Goal: Transaction & Acquisition: Purchase product/service

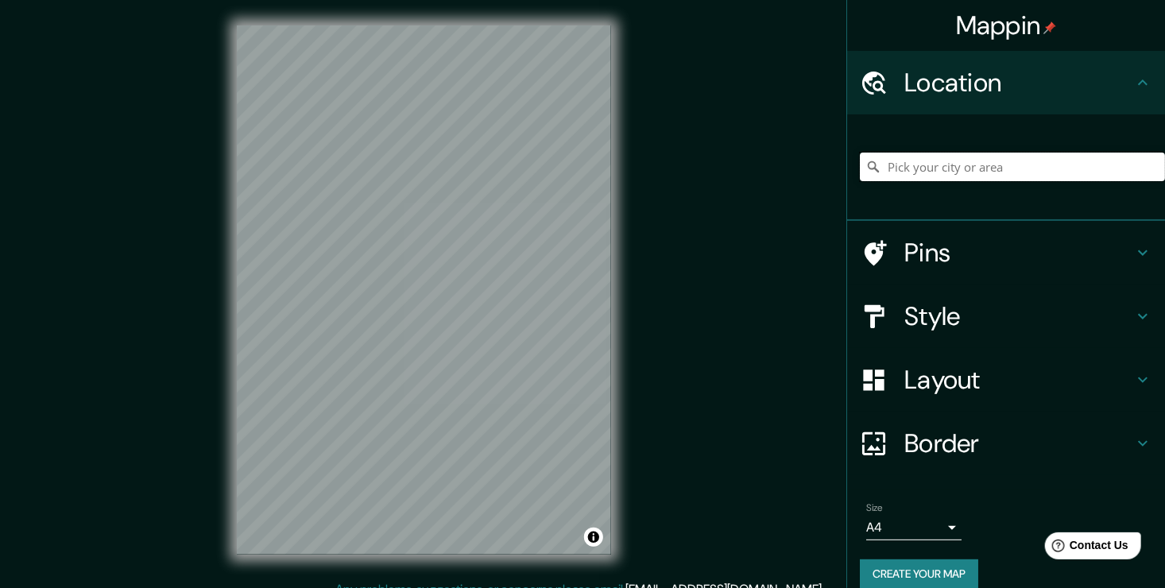
click at [1014, 165] on input "Pick your city or area" at bounding box center [1012, 167] width 305 height 29
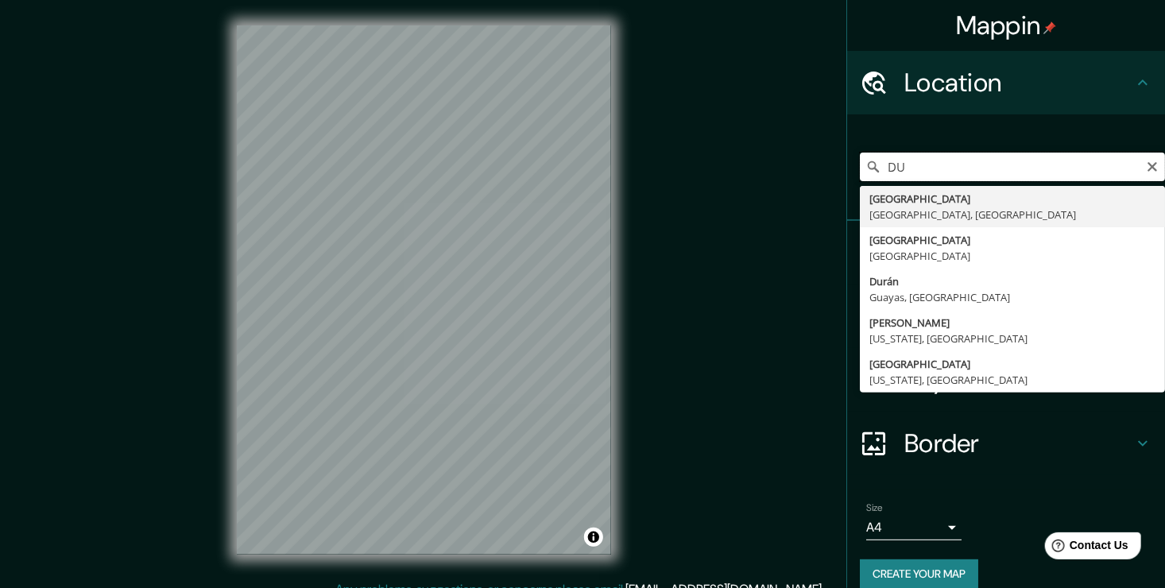
type input "D"
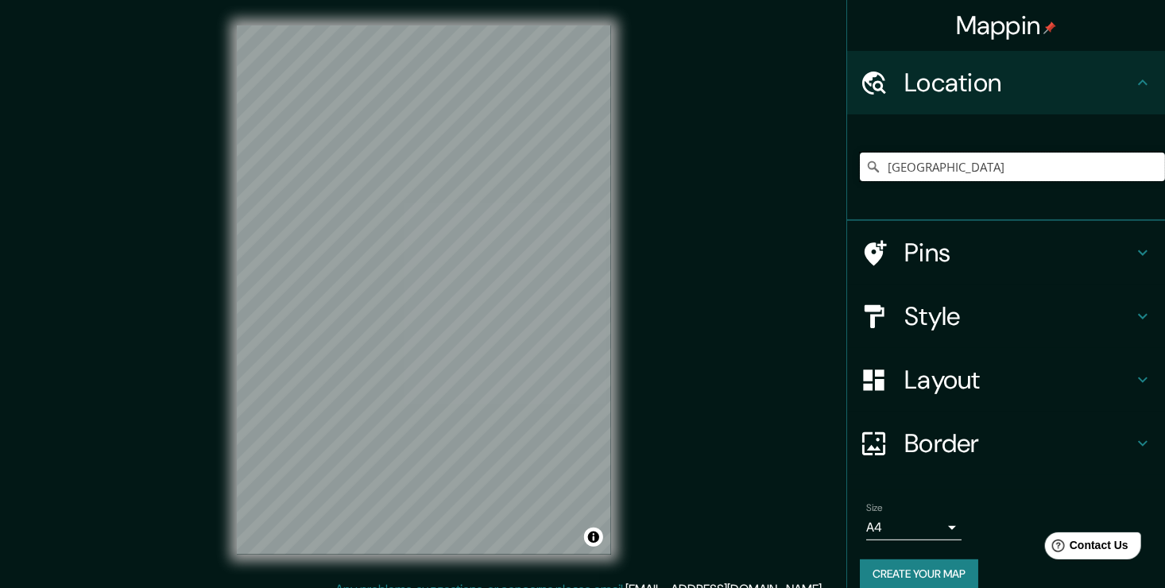
type input "[GEOGRAPHIC_DATA]"
click at [946, 329] on h4 "Style" at bounding box center [1019, 316] width 229 height 32
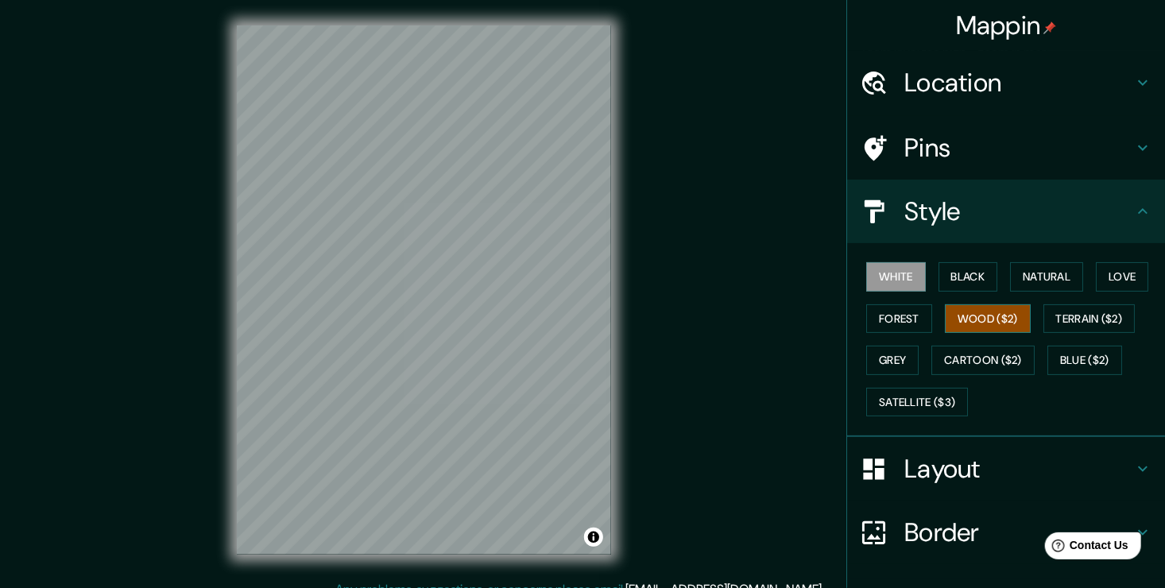
click at [980, 324] on button "Wood ($2)" at bounding box center [988, 318] width 86 height 29
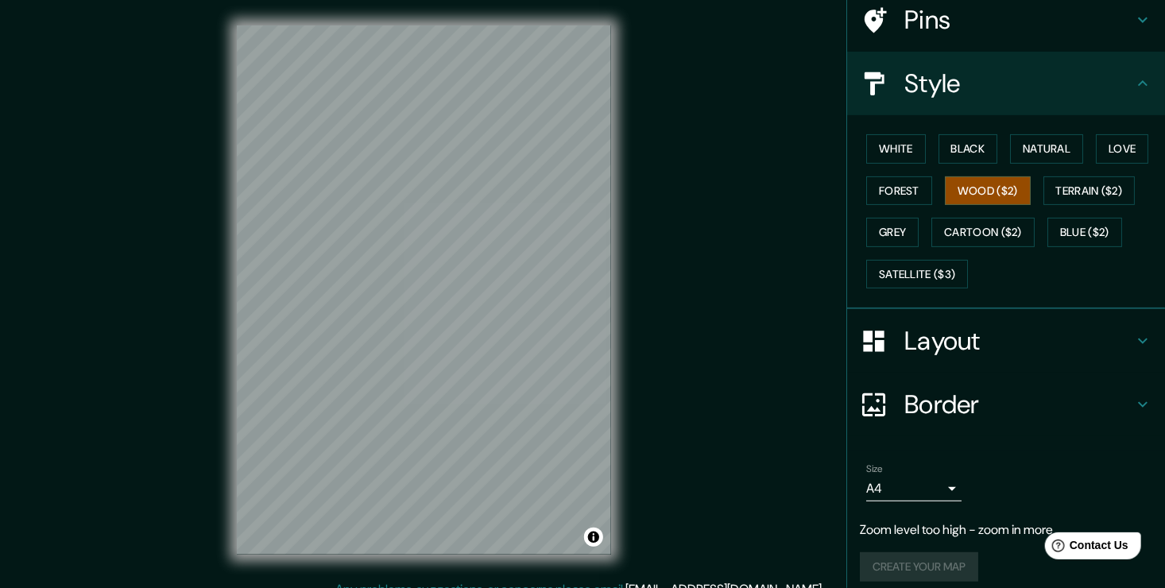
scroll to position [138, 0]
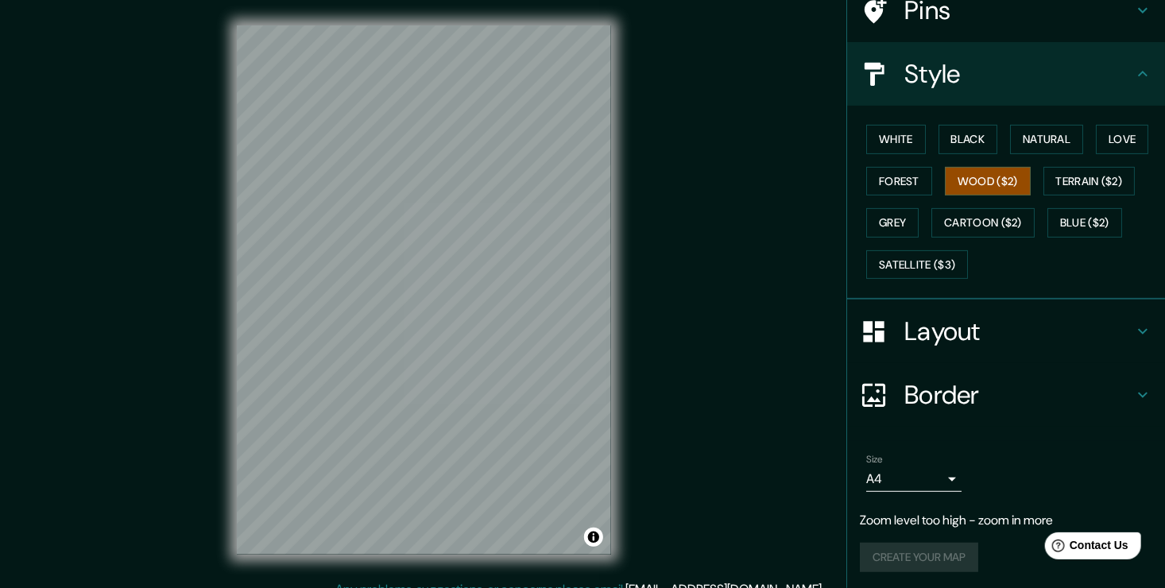
click at [782, 395] on div "Mappin Location [GEOGRAPHIC_DATA] [GEOGRAPHIC_DATA] [GEOGRAPHIC_DATA] [GEOGRAPH…" at bounding box center [582, 303] width 1165 height 606
click at [909, 182] on button "Forest" at bounding box center [899, 181] width 66 height 29
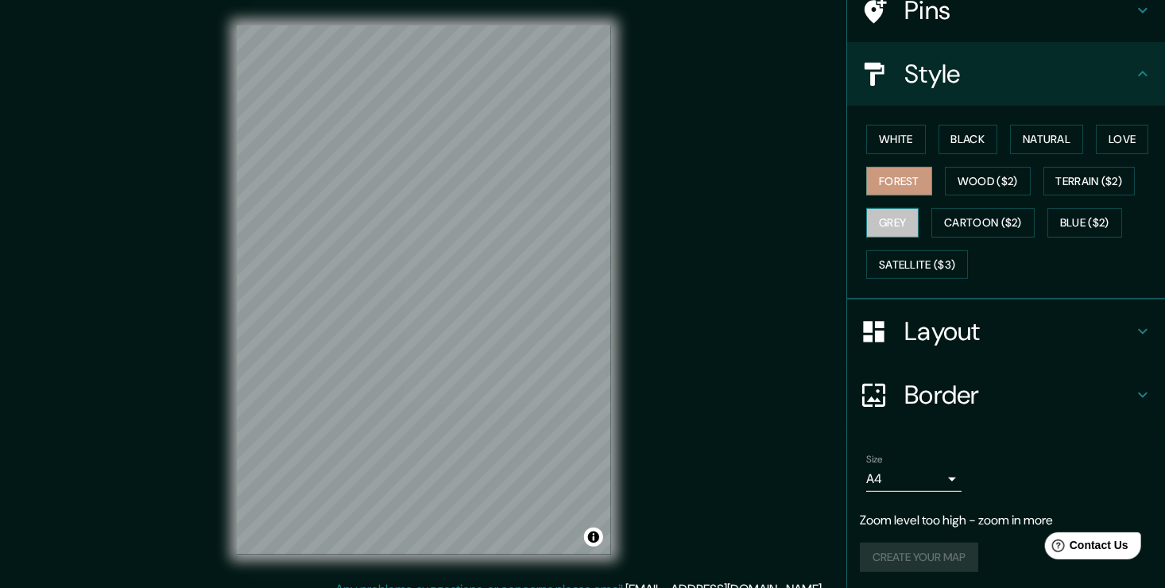
click at [882, 224] on button "Grey" at bounding box center [892, 222] width 52 height 29
click at [1120, 140] on button "Love" at bounding box center [1122, 139] width 52 height 29
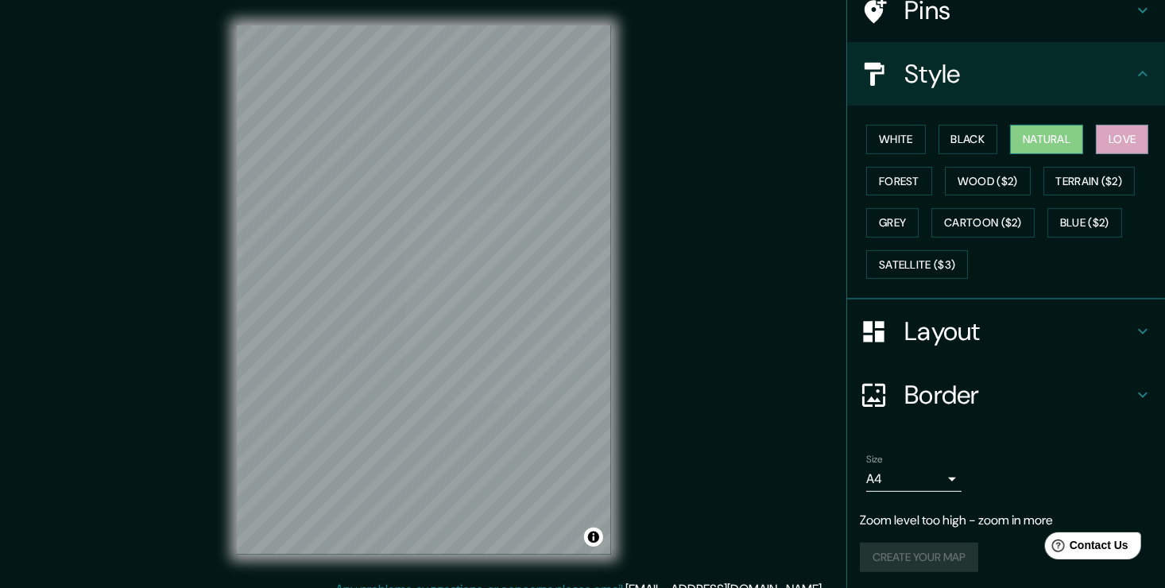
click at [1029, 137] on button "Natural" at bounding box center [1046, 139] width 73 height 29
click at [973, 135] on button "Black" at bounding box center [969, 139] width 60 height 29
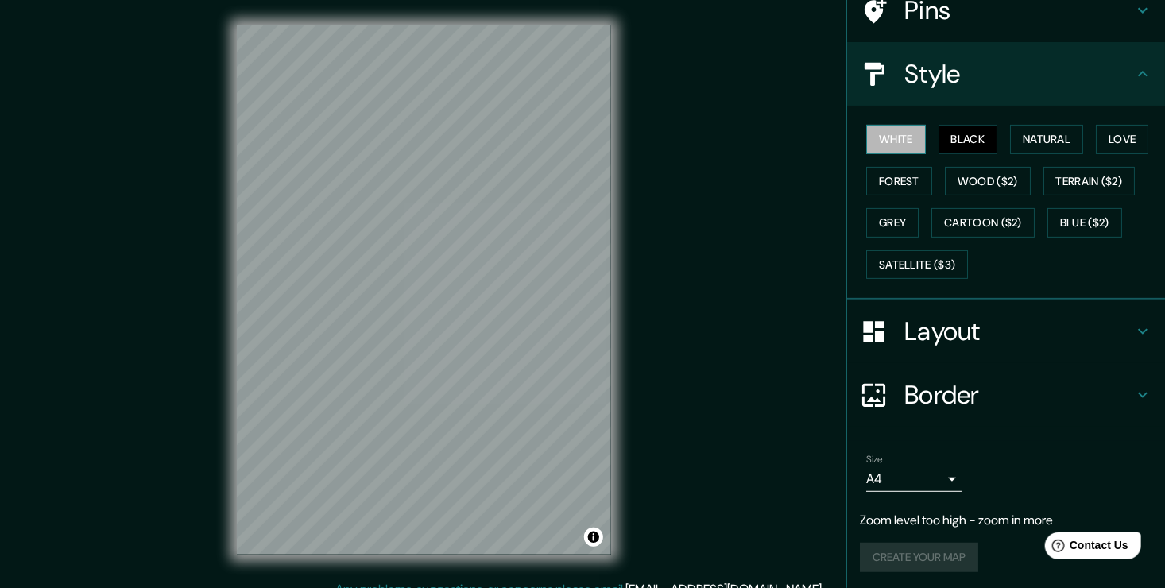
click at [888, 141] on button "White" at bounding box center [896, 139] width 60 height 29
click at [960, 213] on button "Cartoon ($2)" at bounding box center [983, 222] width 103 height 29
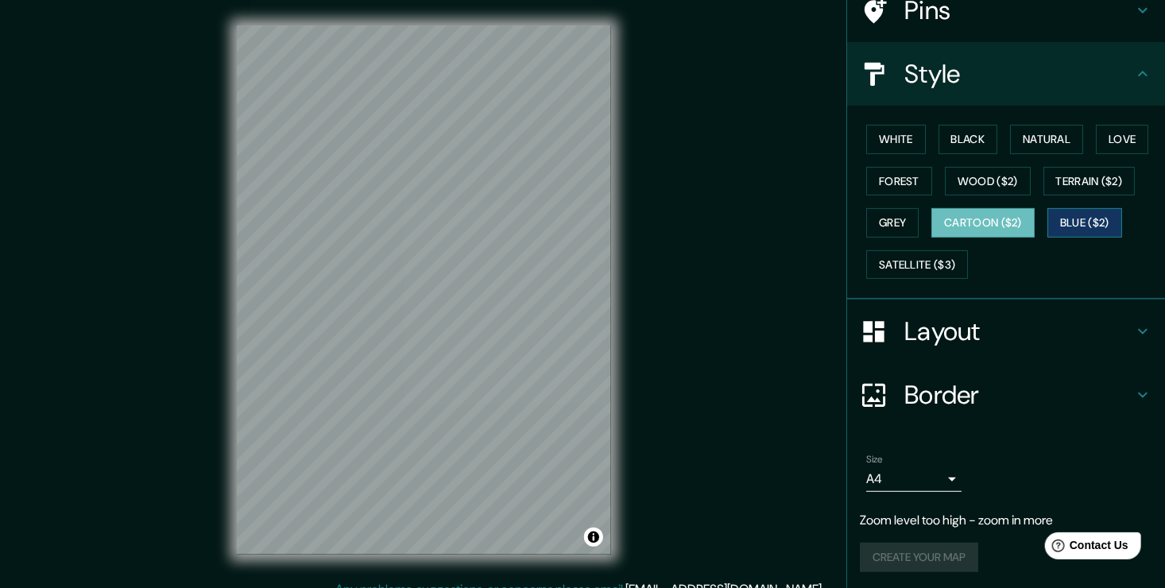
click at [1083, 219] on button "Blue ($2)" at bounding box center [1085, 222] width 75 height 29
click at [907, 265] on button "Satellite ($3)" at bounding box center [917, 264] width 102 height 29
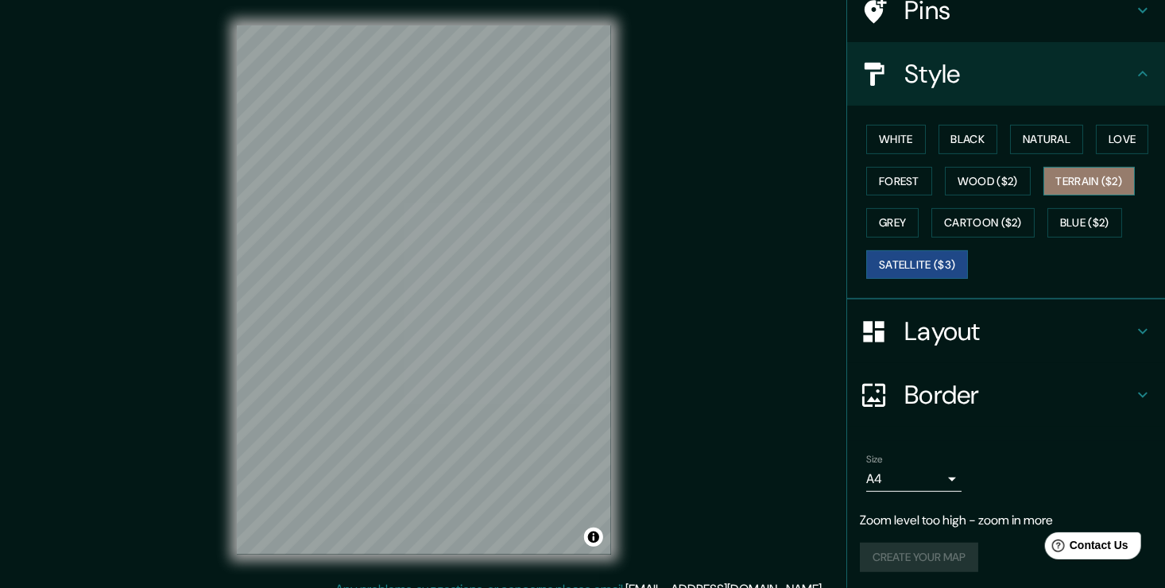
click at [1044, 181] on button "Terrain ($2)" at bounding box center [1090, 181] width 92 height 29
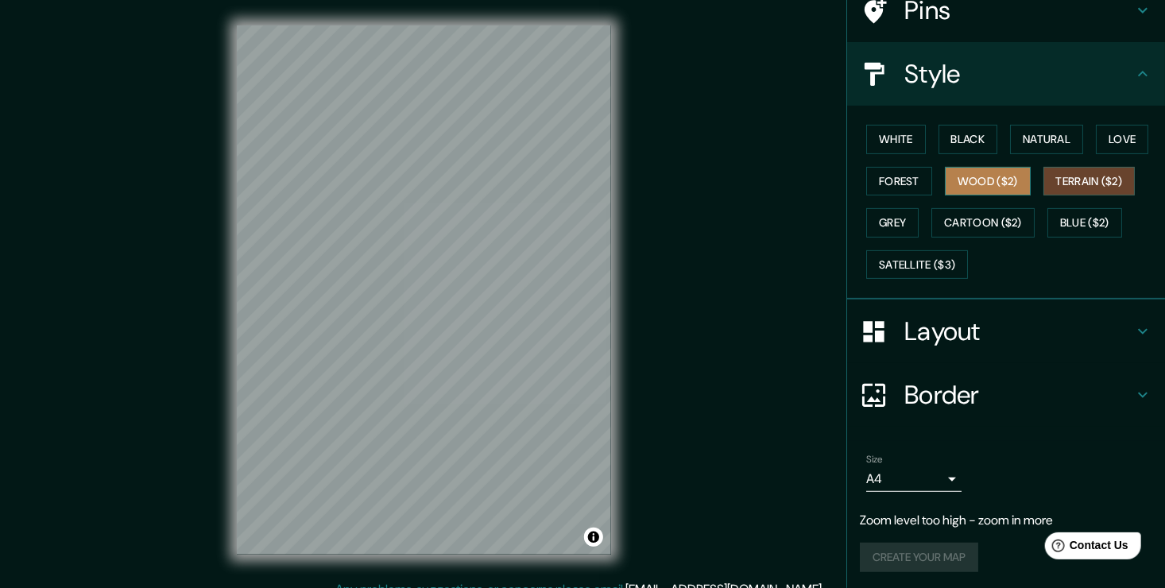
click at [992, 183] on button "Wood ($2)" at bounding box center [988, 181] width 86 height 29
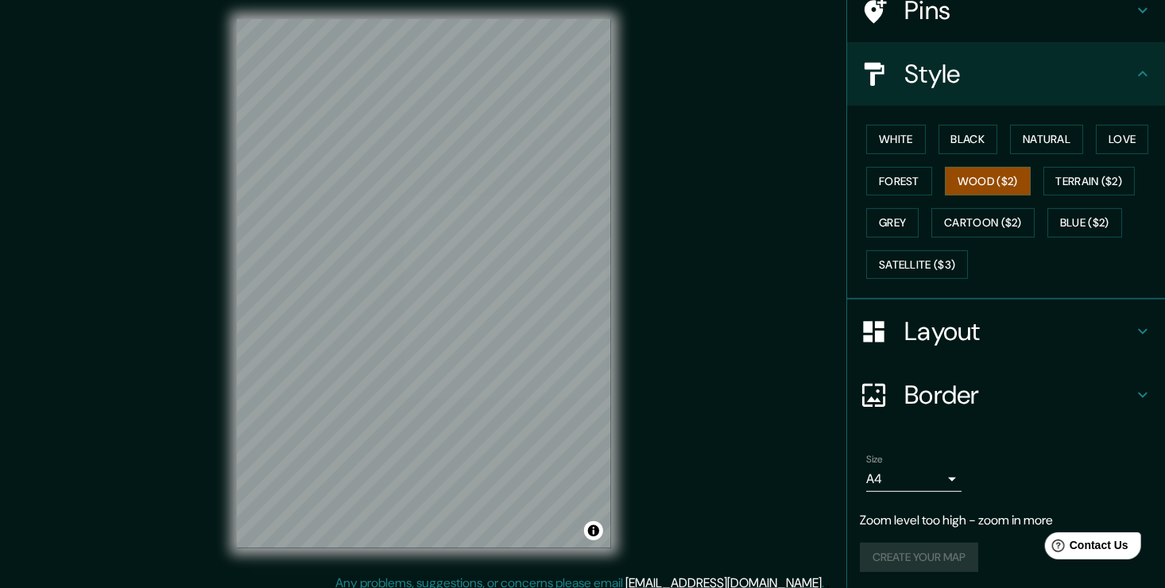
scroll to position [11, 0]
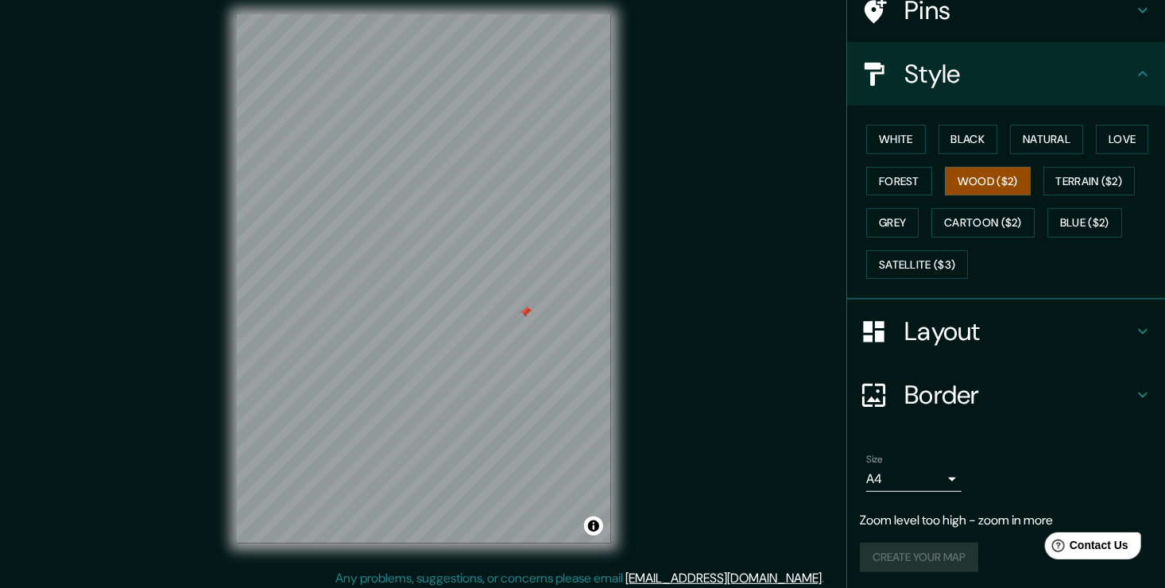
click at [998, 20] on h4 "Pins" at bounding box center [1019, 10] width 229 height 32
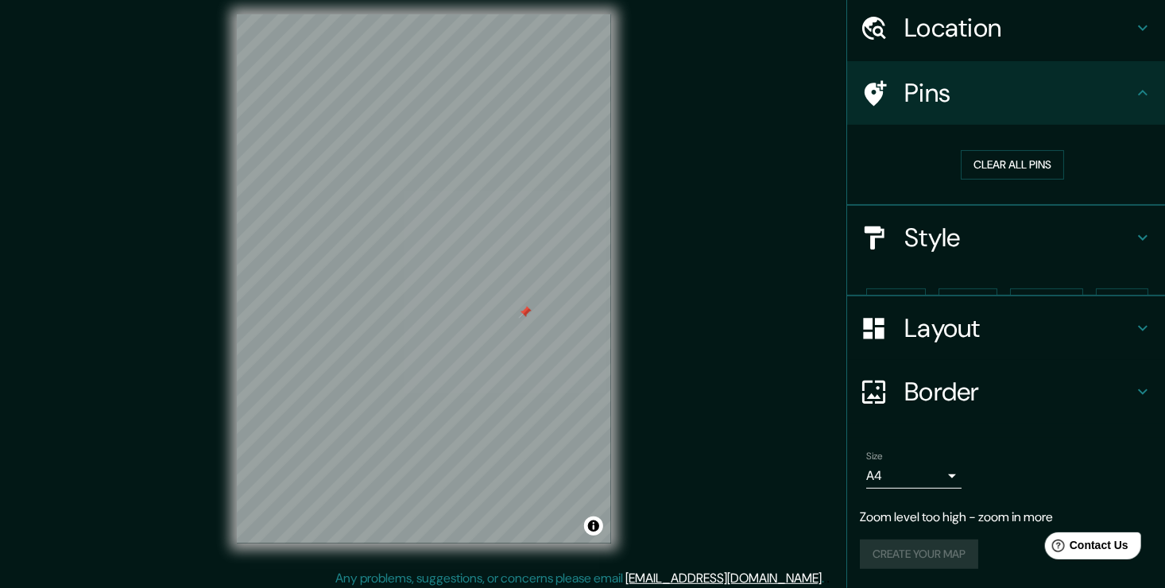
scroll to position [26, 0]
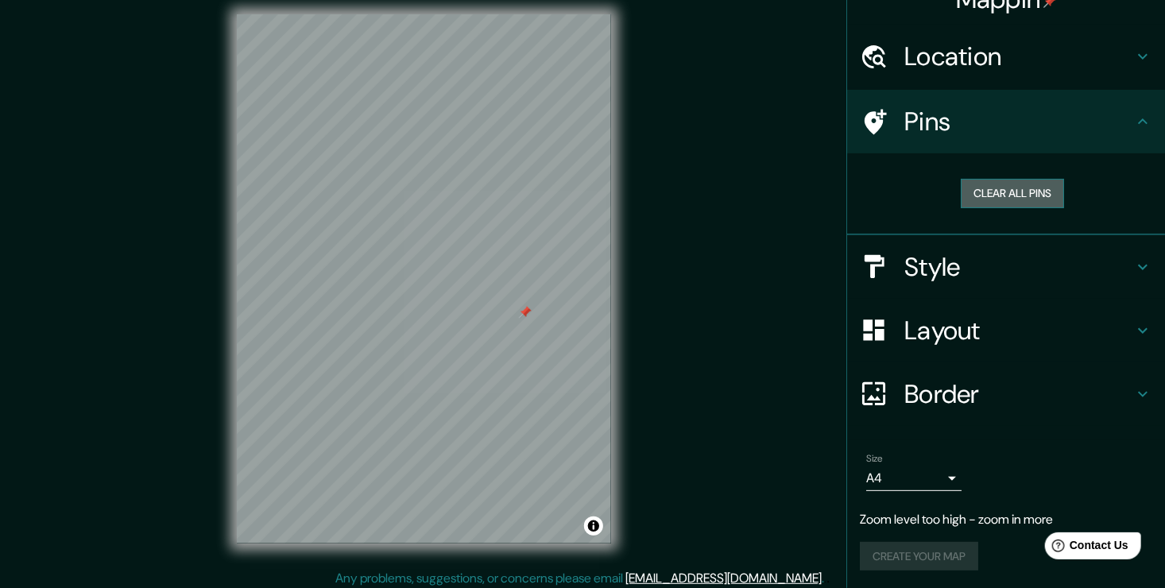
click at [999, 196] on button "Clear all pins" at bounding box center [1012, 193] width 103 height 29
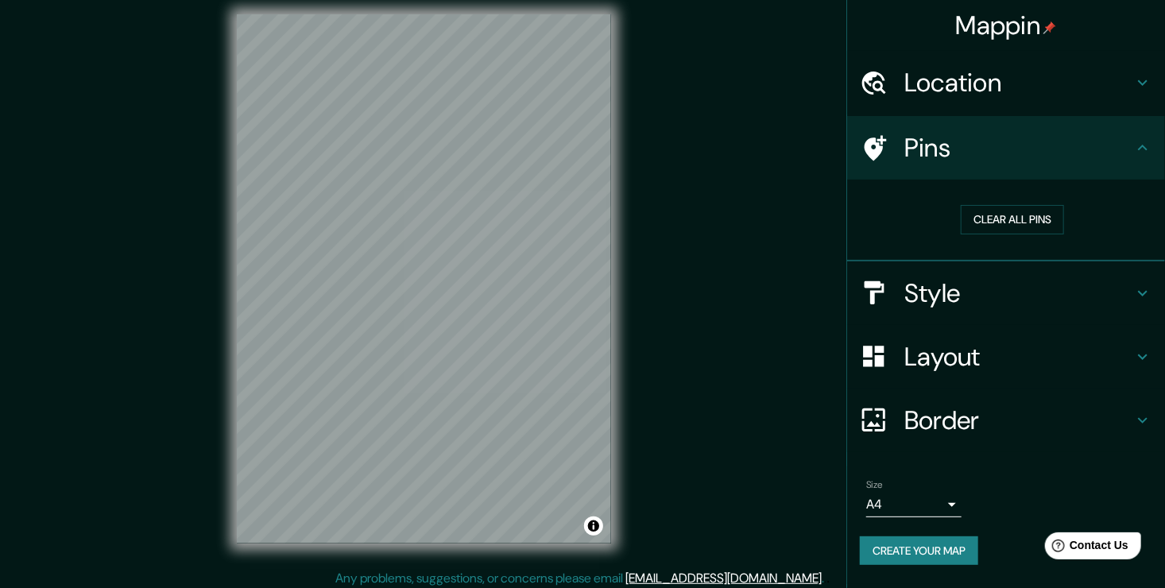
scroll to position [0, 0]
